Goal: Task Accomplishment & Management: Manage account settings

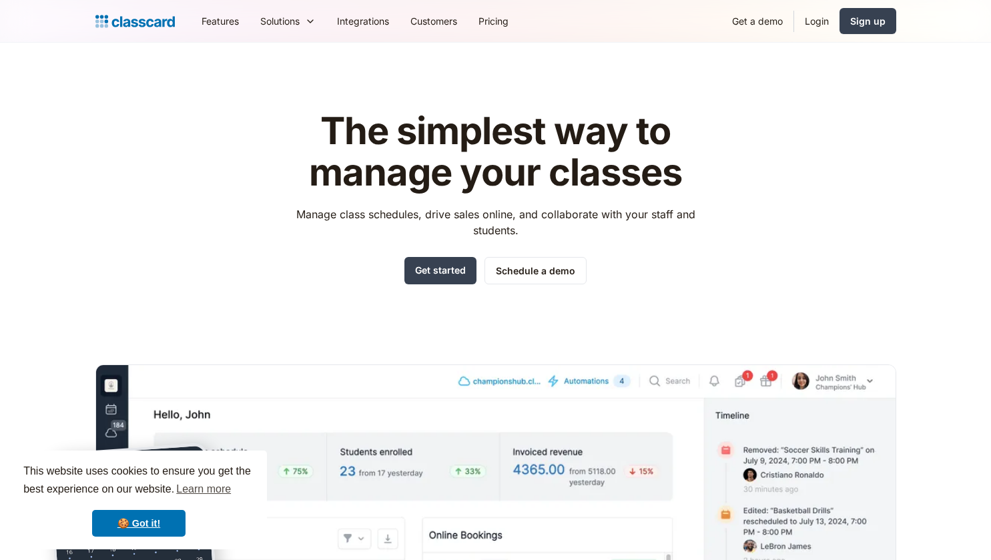
click at [821, 19] on link "Login" at bounding box center [816, 21] width 45 height 30
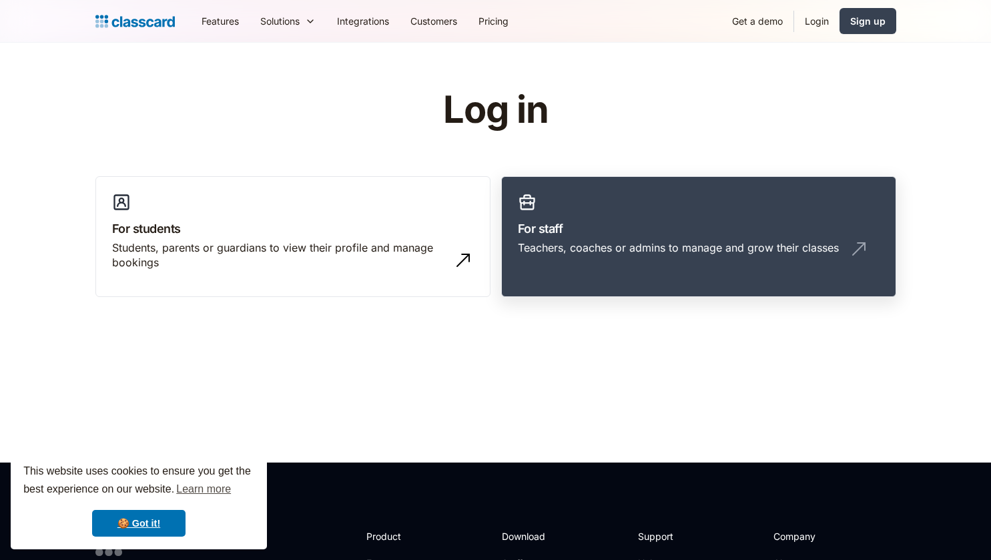
click at [568, 227] on h3 "For staff" at bounding box center [699, 228] width 362 height 18
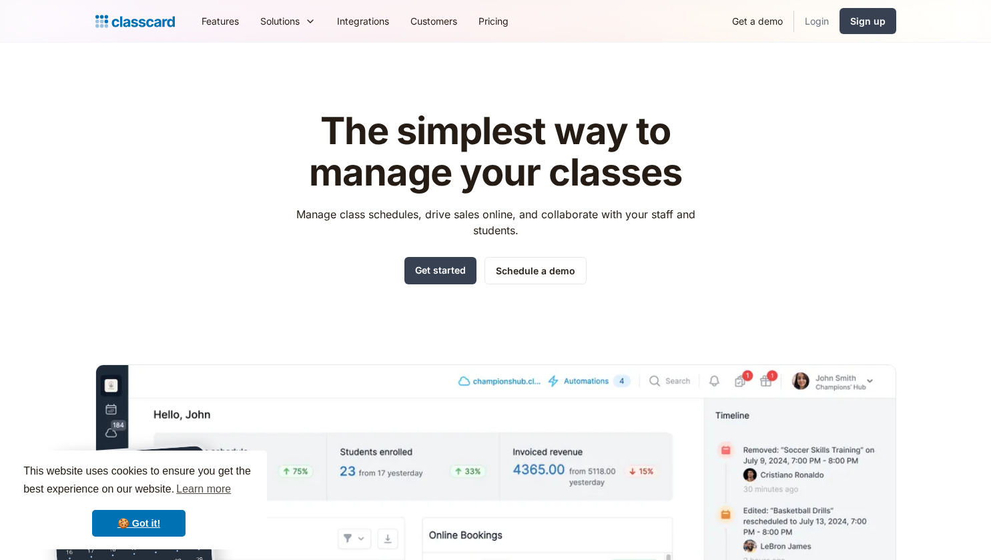
click at [816, 23] on link "Login" at bounding box center [816, 21] width 45 height 30
